Goal: Subscribe to service/newsletter

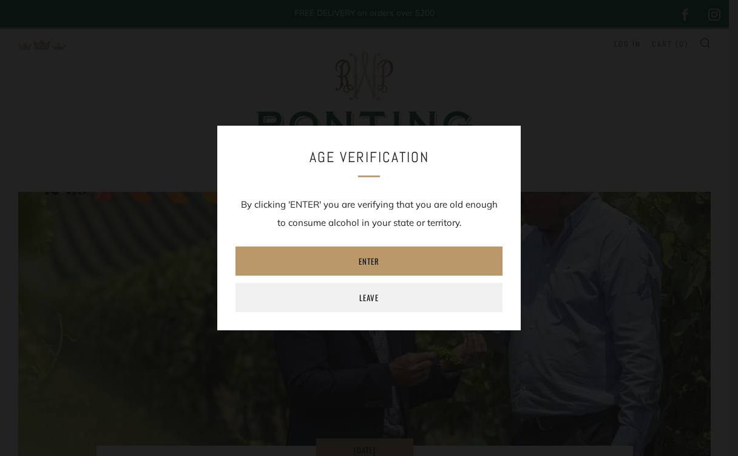
click at [368, 258] on link "Enter" at bounding box center [368, 260] width 267 height 29
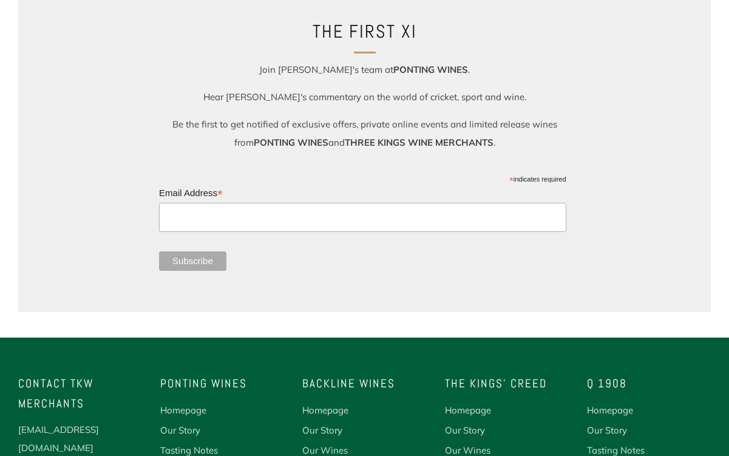
scroll to position [1008, 0]
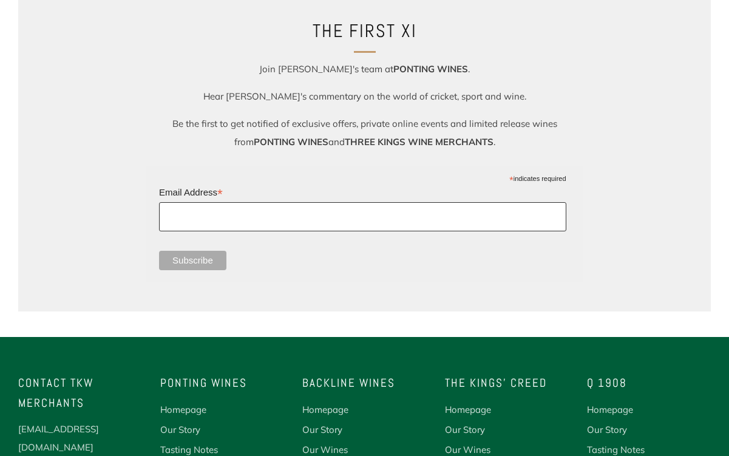
click at [375, 215] on input "Email Address *" at bounding box center [362, 216] width 406 height 29
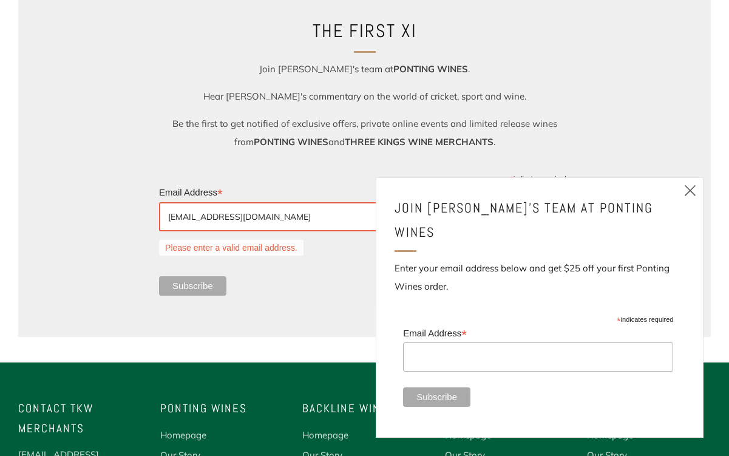
type input "[EMAIL_ADDRESS][DOMAIN_NAME]"
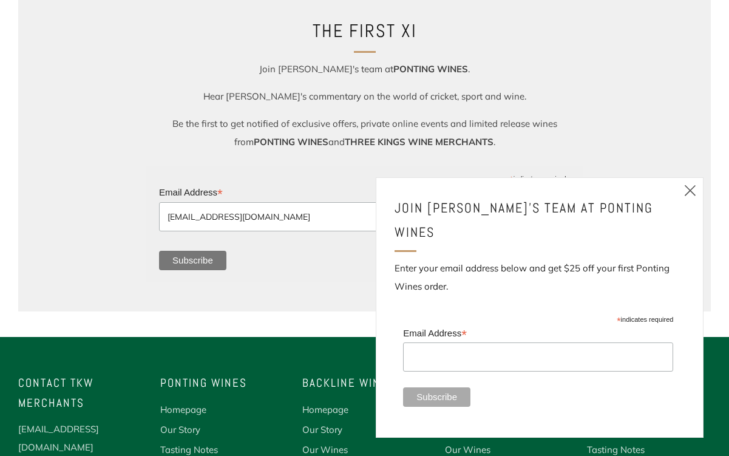
click at [198, 260] on input "Subscribe" at bounding box center [192, 260] width 67 height 19
click at [692, 198] on icon at bounding box center [690, 190] width 15 height 15
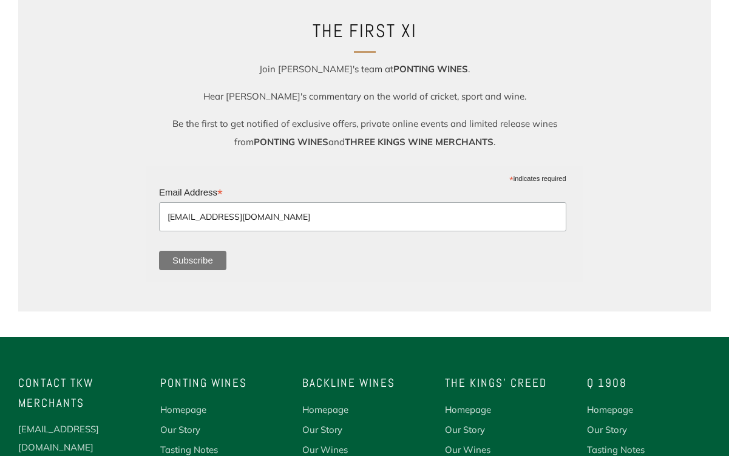
click at [211, 261] on input "Subscribe" at bounding box center [192, 260] width 67 height 19
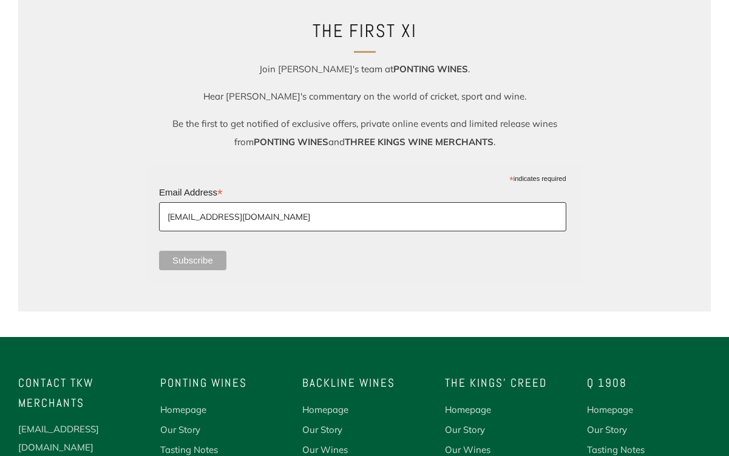
click at [301, 218] on input "[EMAIL_ADDRESS][DOMAIN_NAME]" at bounding box center [362, 216] width 406 height 29
click at [159, 251] on input "Subscribe" at bounding box center [192, 260] width 67 height 19
drag, startPoint x: 168, startPoint y: 217, endPoint x: 218, endPoint y: 228, distance: 51.4
click at [218, 228] on input "[EMAIL_ADDRESS][DOMAIN_NAME]" at bounding box center [362, 216] width 406 height 29
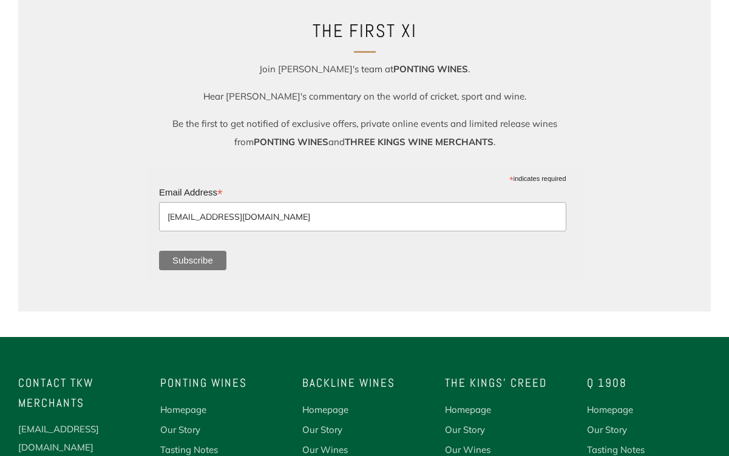
click at [206, 260] on input "Subscribe" at bounding box center [192, 260] width 67 height 19
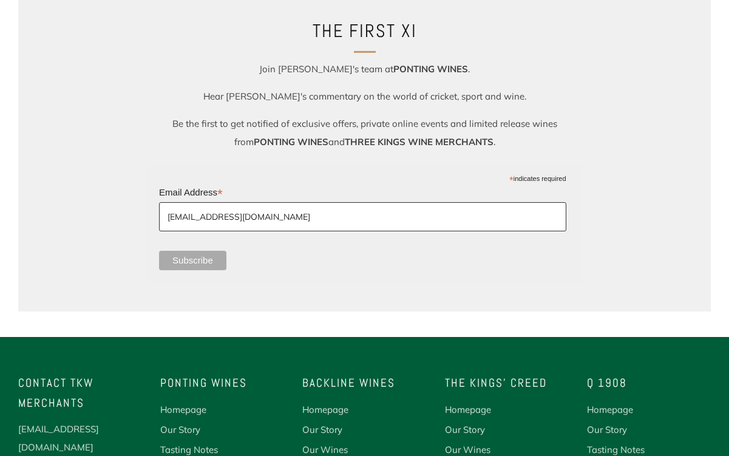
drag, startPoint x: 295, startPoint y: 217, endPoint x: 159, endPoint y: 214, distance: 135.9
click at [159, 214] on input "[EMAIL_ADDRESS][DOMAIN_NAME]" at bounding box center [362, 216] width 406 height 29
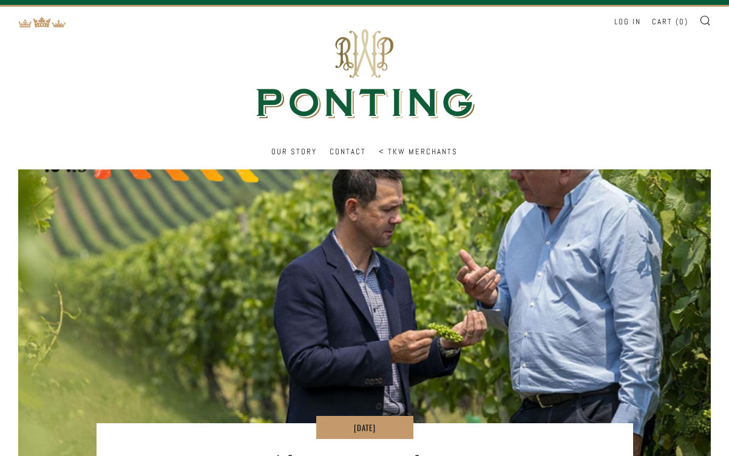
scroll to position [0, 0]
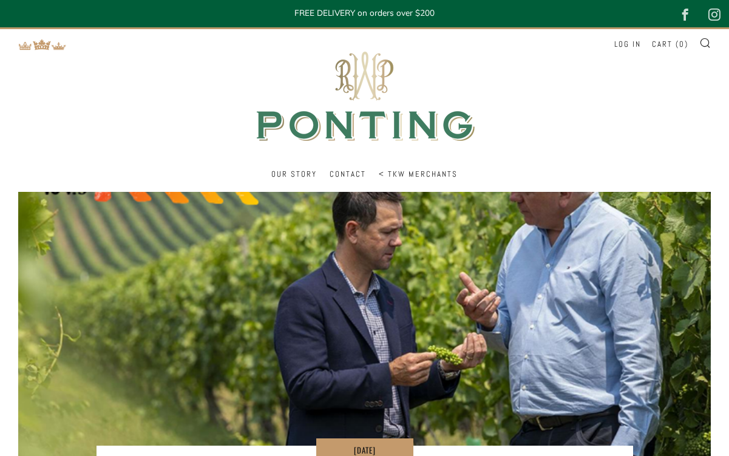
click at [399, 140] on img at bounding box center [364, 96] width 243 height 135
